Goal: Navigation & Orientation: Find specific page/section

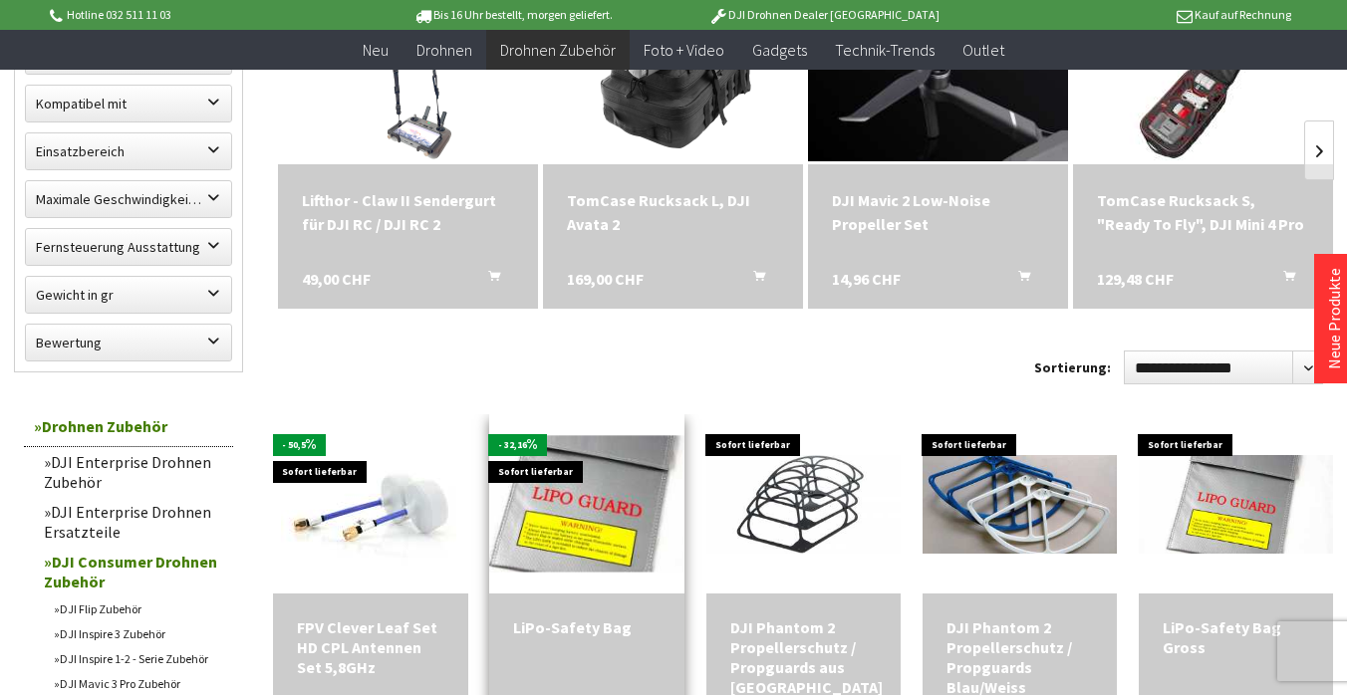
scroll to position [350, 0]
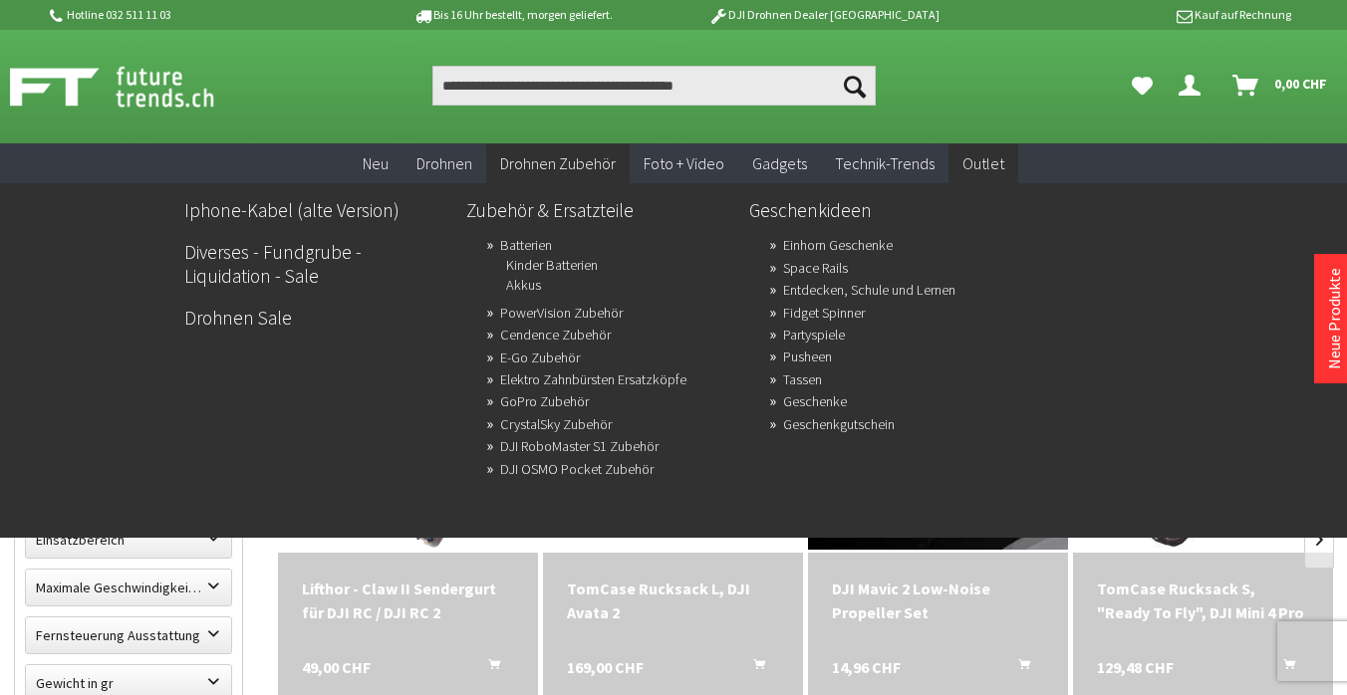
click at [973, 155] on span "Outlet" at bounding box center [983, 163] width 42 height 20
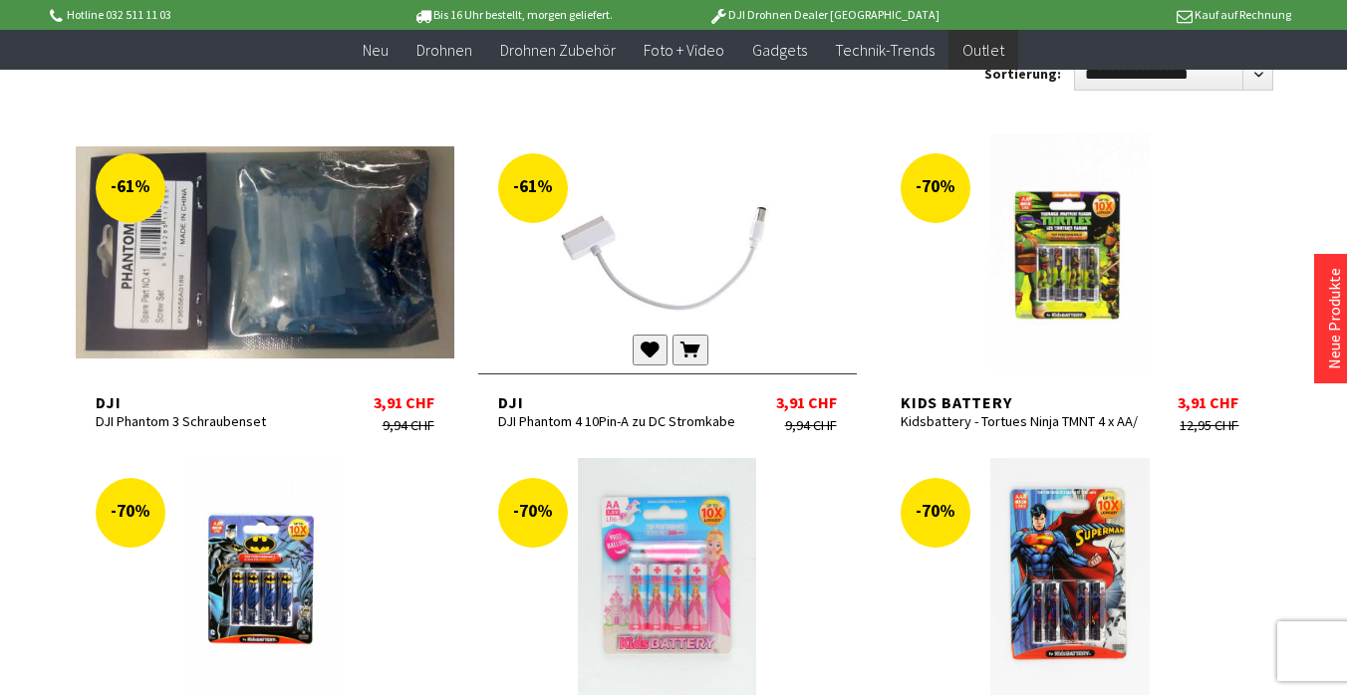
scroll to position [698, 0]
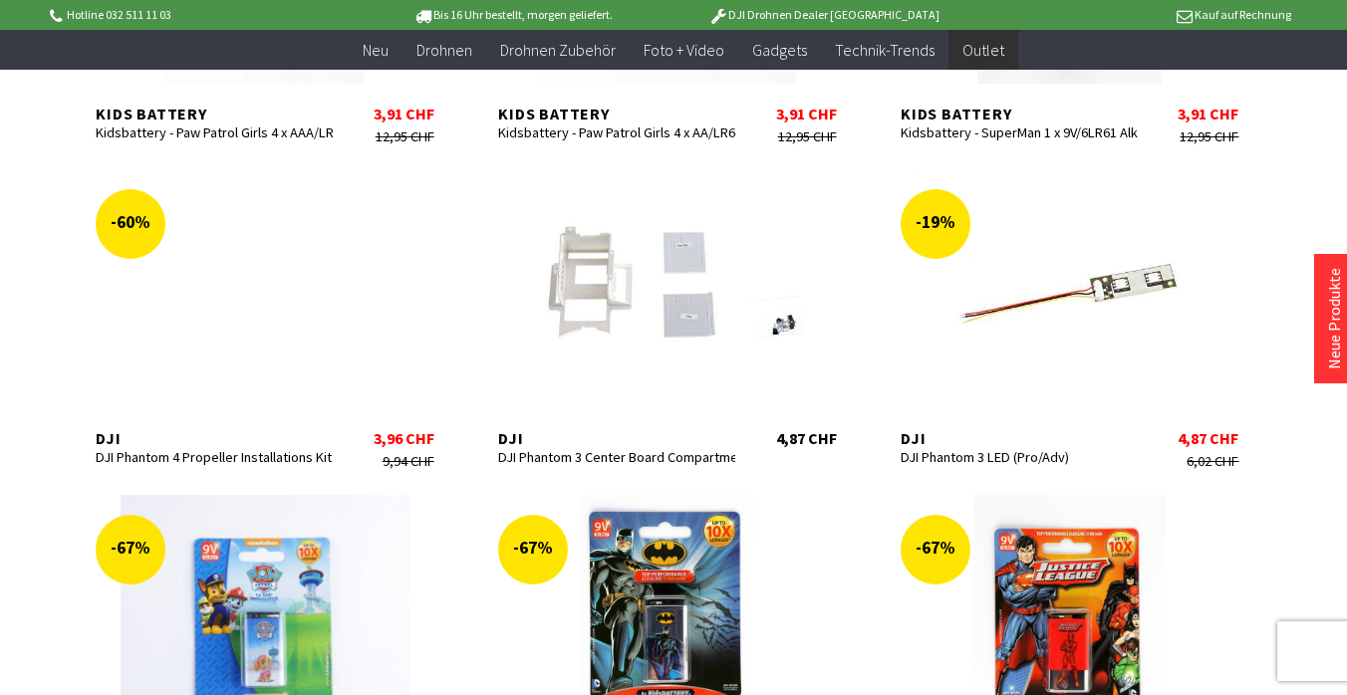
scroll to position [2321, 0]
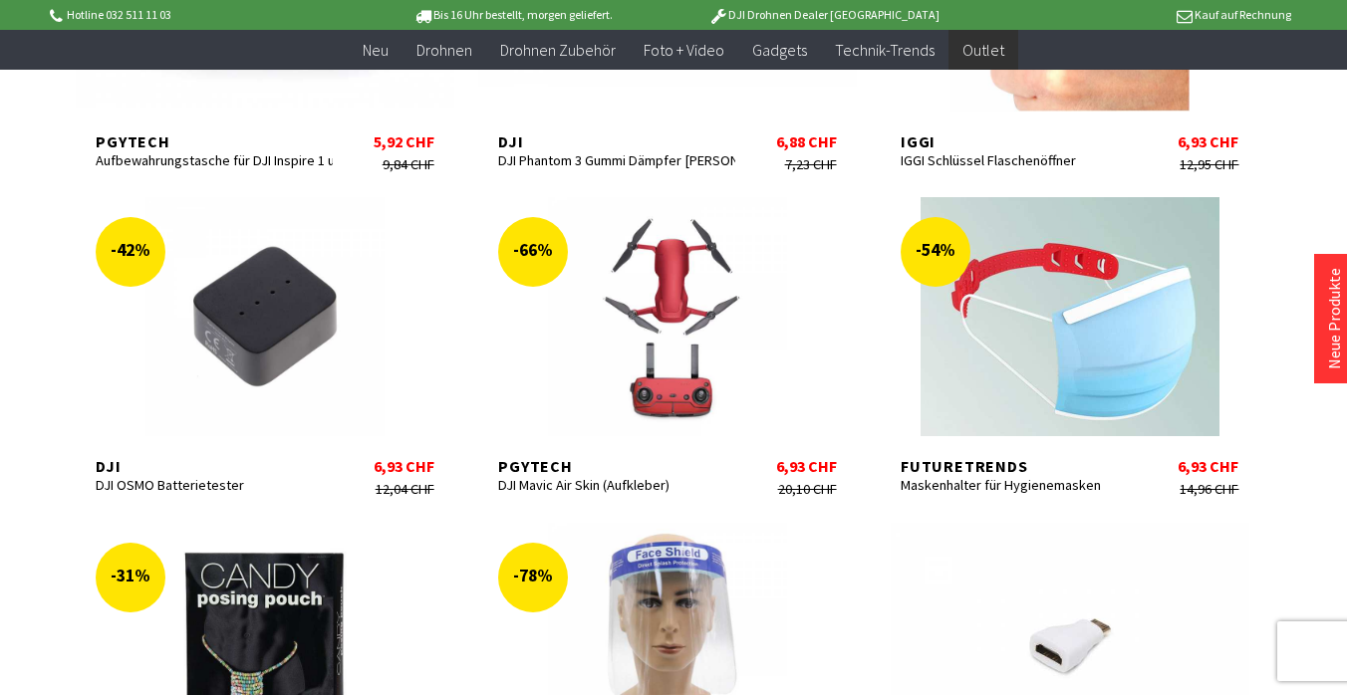
scroll to position [3933, 0]
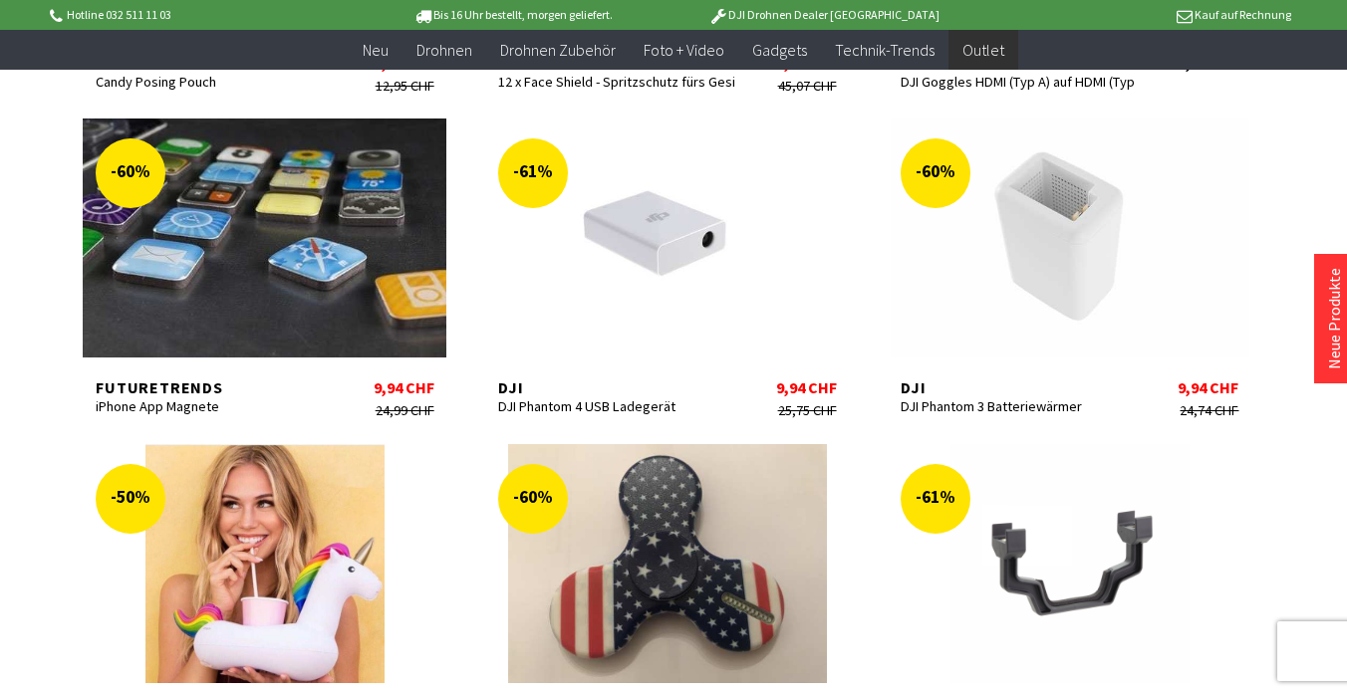
scroll to position [4645, 0]
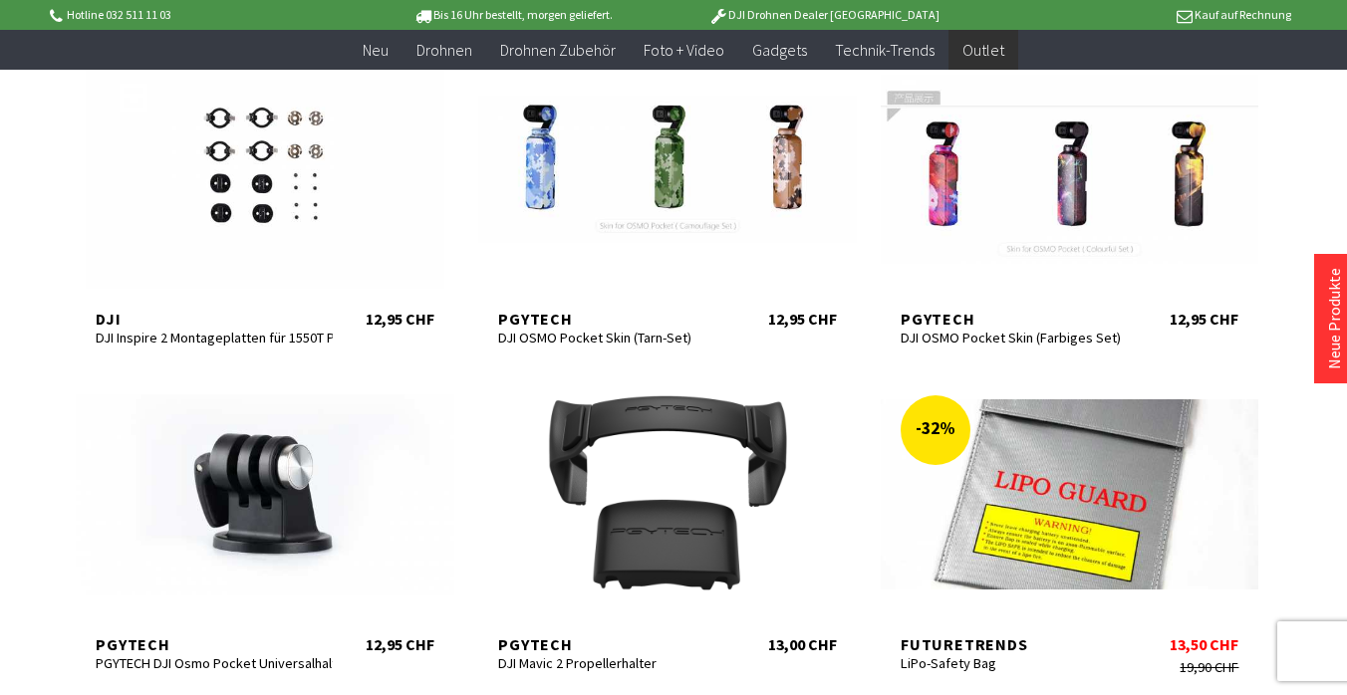
scroll to position [6669, 0]
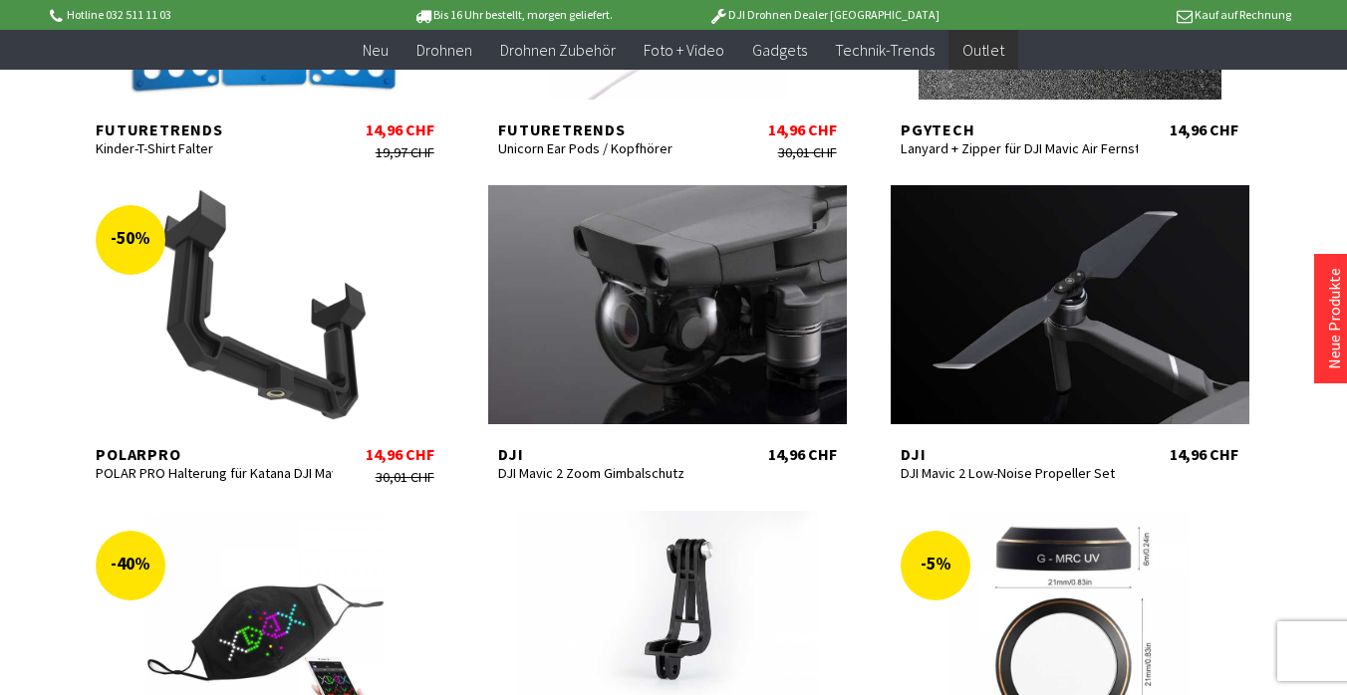
scroll to position [7850, 0]
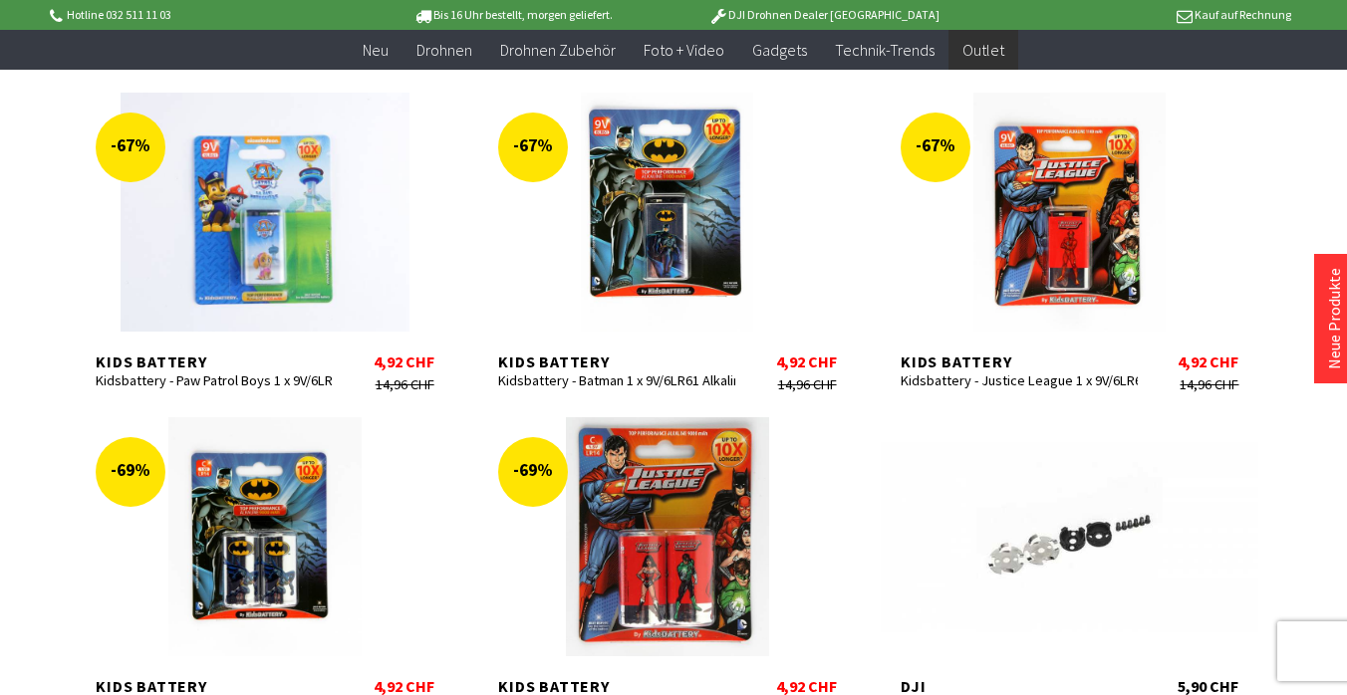
scroll to position [2660, 0]
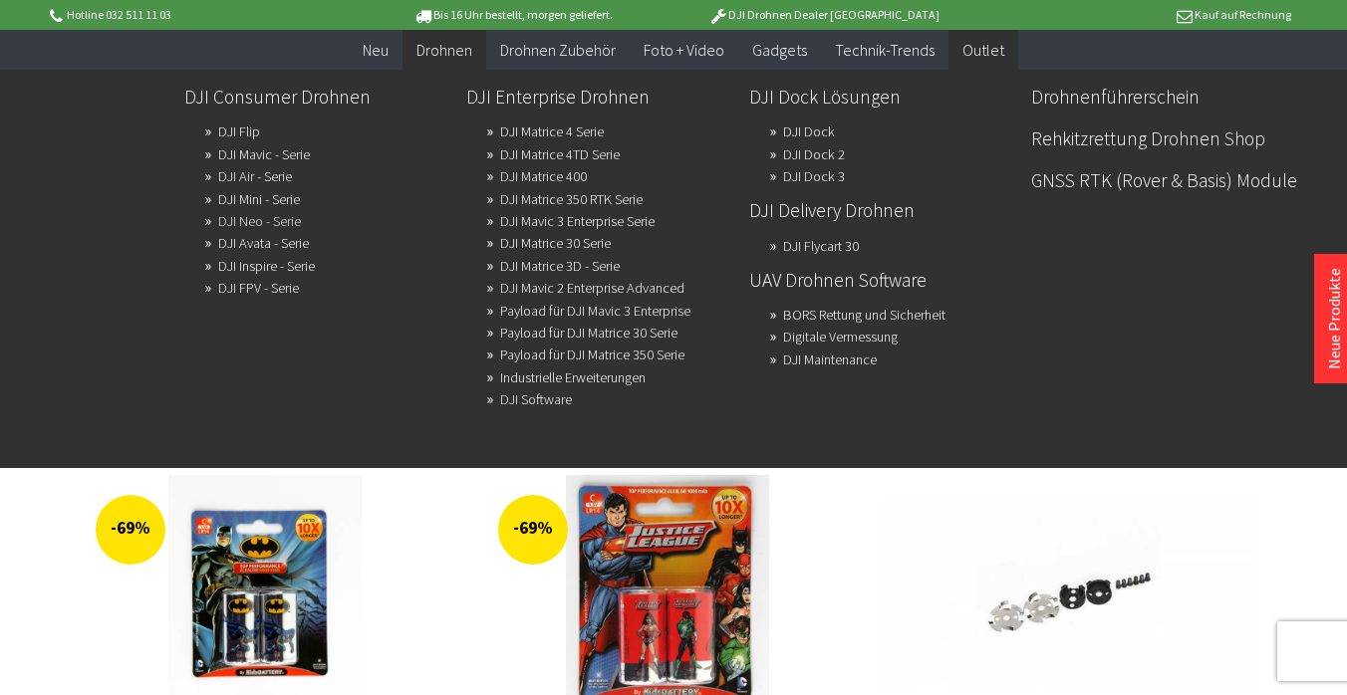
click at [259, 216] on link "DJI Neo - Serie" at bounding box center [259, 221] width 83 height 28
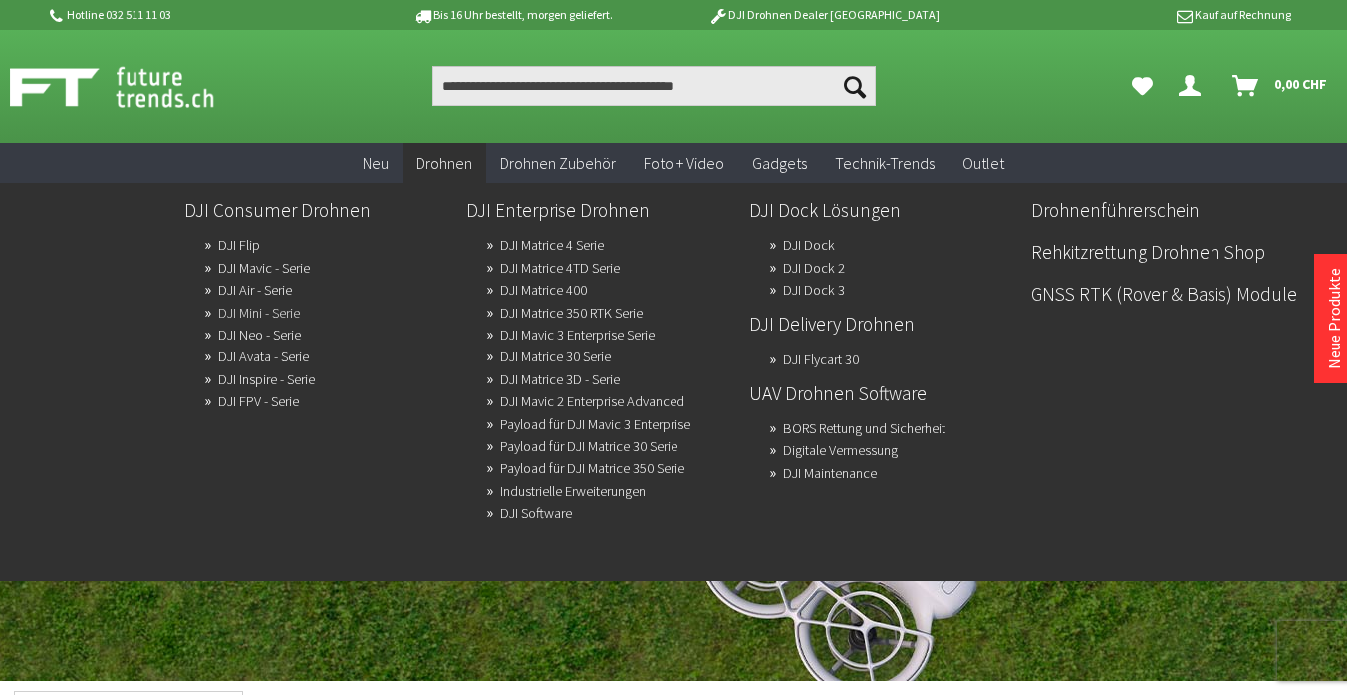
click at [254, 309] on link "DJI Mini - Serie" at bounding box center [259, 313] width 82 height 28
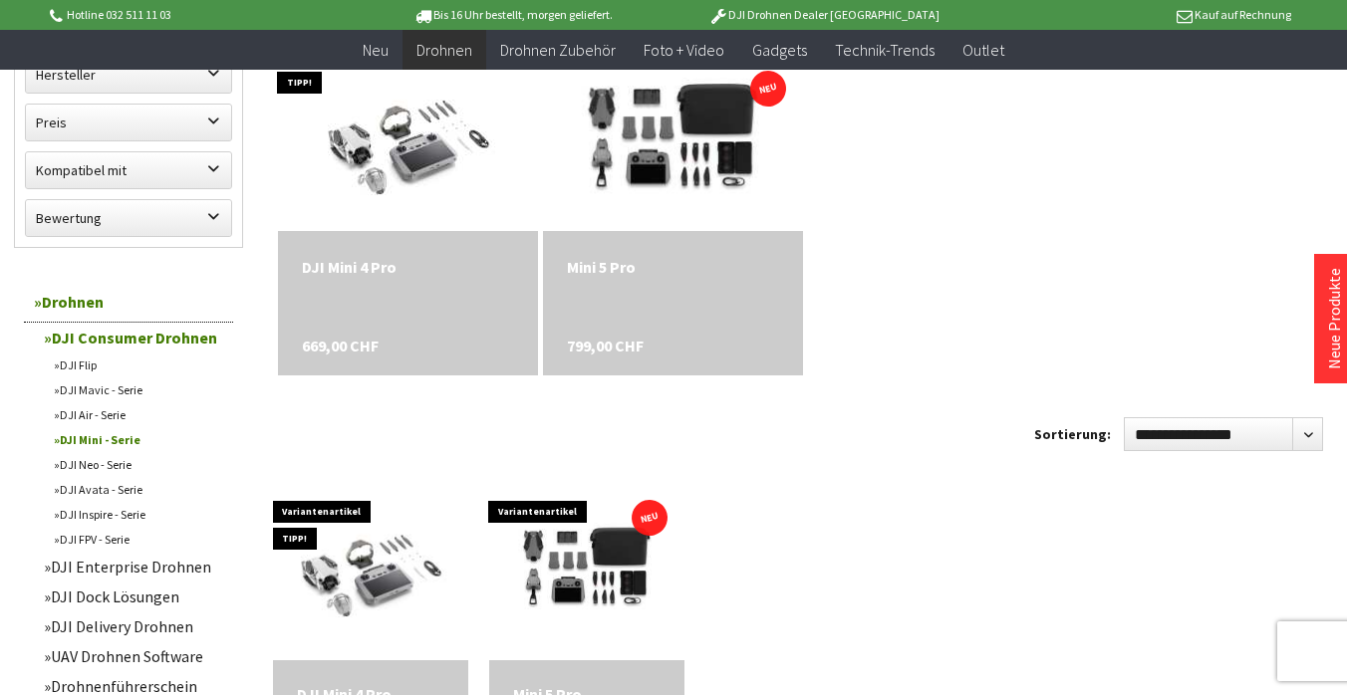
scroll to position [10, 0]
